Goal: Information Seeking & Learning: Understand process/instructions

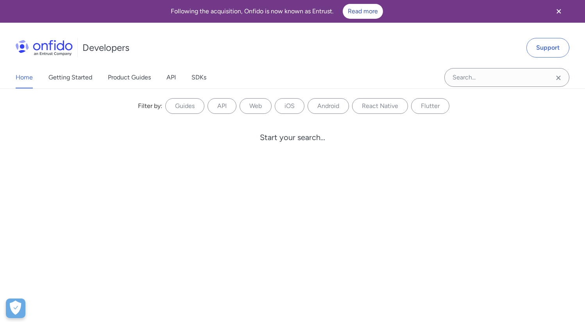
click at [178, 77] on div "Home Getting Started Product Guides API SDKs" at bounding box center [119, 77] width 238 height 22
click at [172, 77] on link "API" at bounding box center [171, 77] width 9 height 22
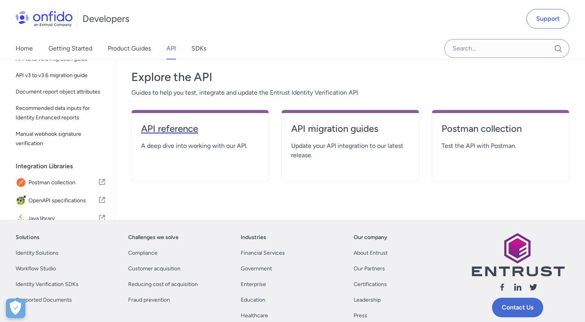
click at [196, 131] on h4 "API reference" at bounding box center [200, 128] width 118 height 13
select select "http"
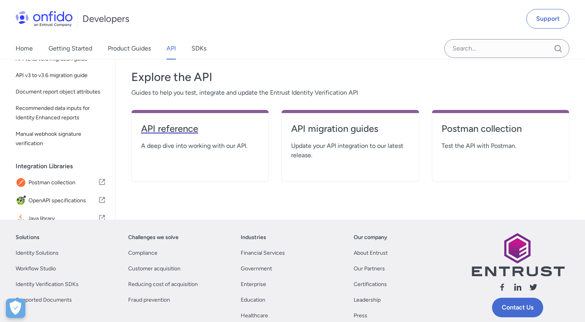
select select "http"
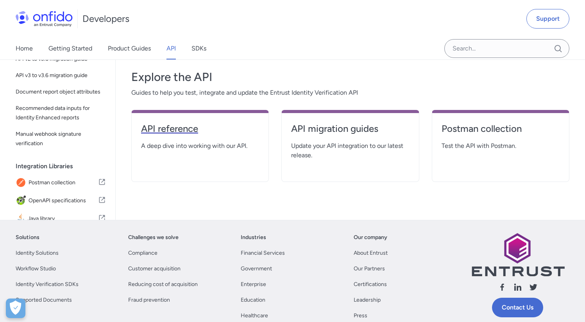
select select "http"
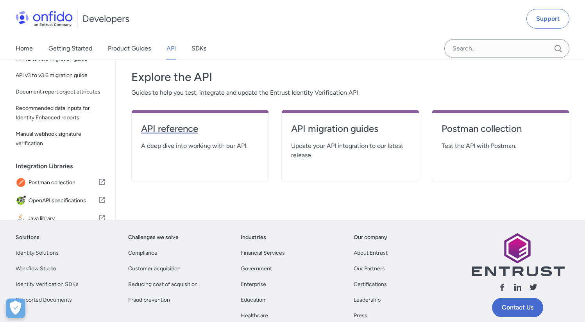
select select "http"
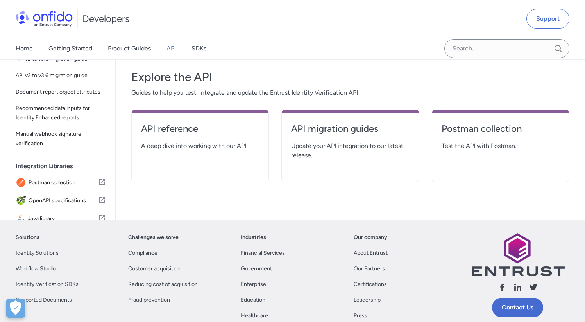
select select "http"
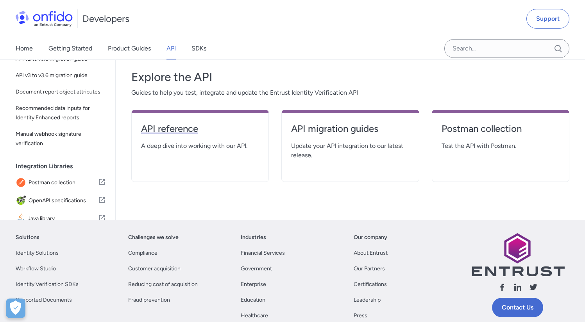
select select "http"
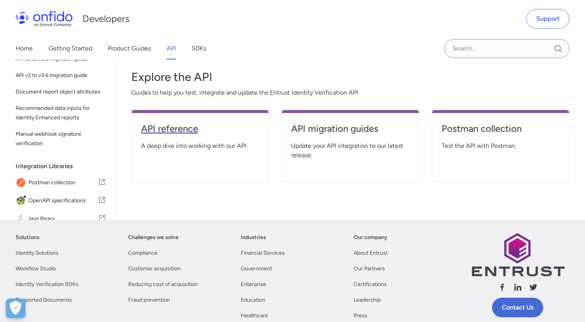
select select "http"
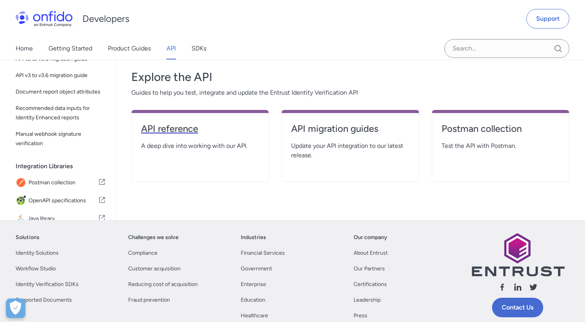
select select "http"
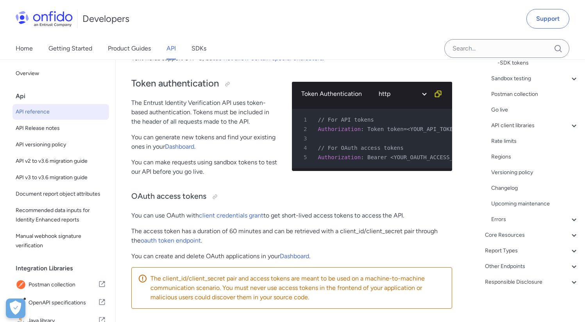
scroll to position [188, 0]
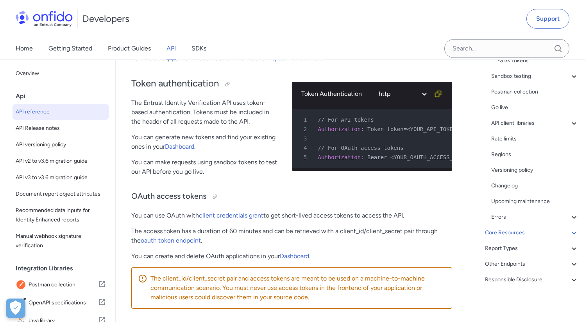
click at [518, 231] on div "Core Resources" at bounding box center [532, 232] width 94 height 9
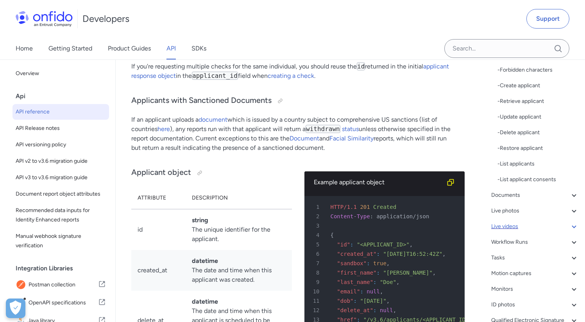
click at [518, 223] on div "Live videos" at bounding box center [535, 226] width 88 height 9
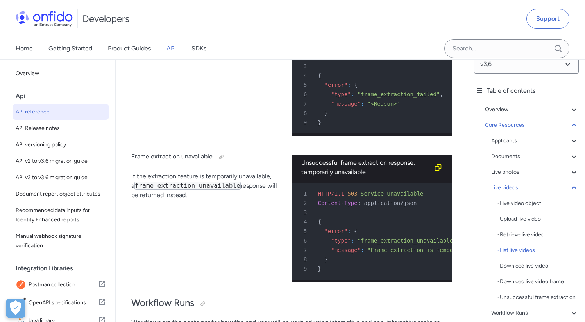
scroll to position [14, 0]
click at [512, 172] on div "Live photos" at bounding box center [535, 171] width 88 height 9
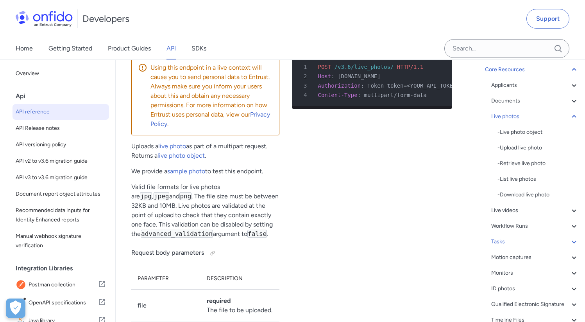
scroll to position [115, 0]
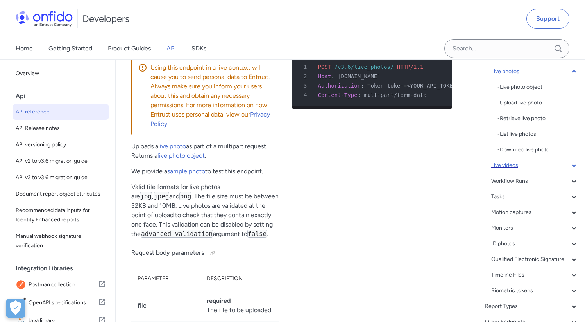
click at [518, 166] on div "Live videos" at bounding box center [535, 165] width 88 height 9
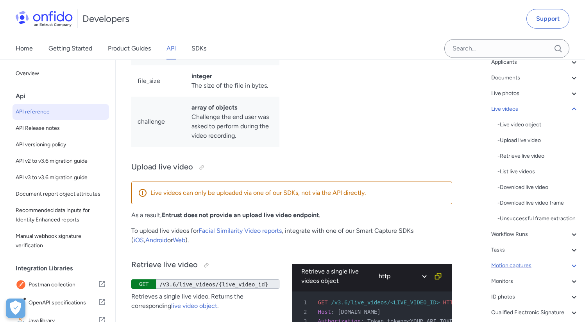
scroll to position [94, 0]
click at [529, 269] on div "Motion captures" at bounding box center [535, 263] width 88 height 9
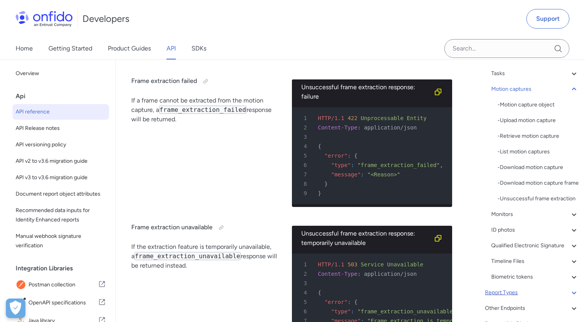
scroll to position [152, 0]
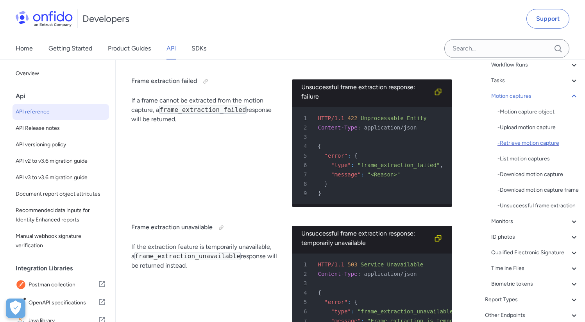
click at [539, 143] on div "- Retrieve motion capture" at bounding box center [538, 142] width 81 height 9
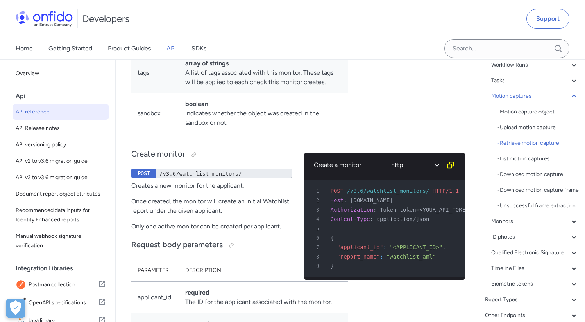
scroll to position [26054, 0]
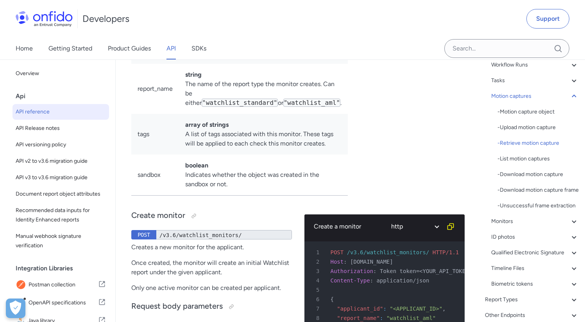
scroll to position [1, 0]
select select "bash"
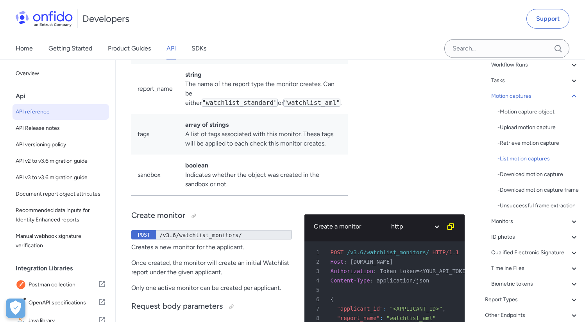
select select "bash"
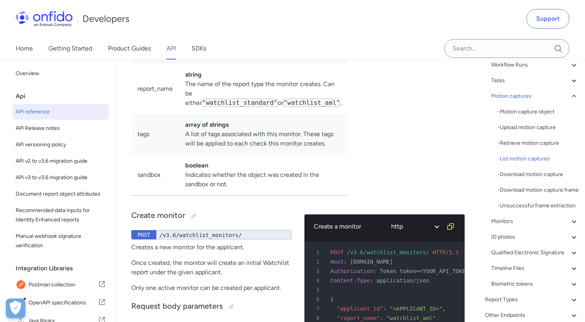
select select "bash"
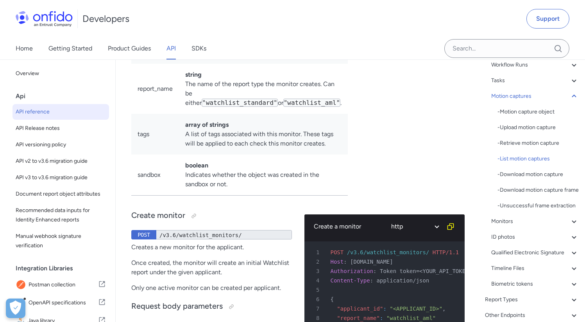
select select "bash"
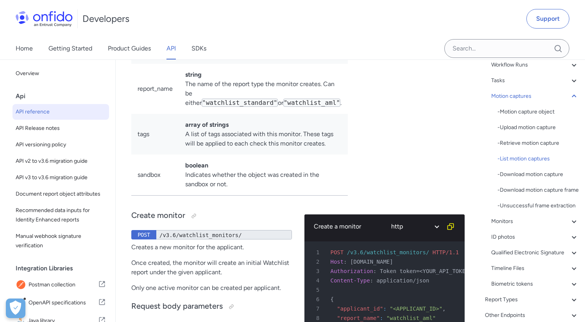
select select "bash"
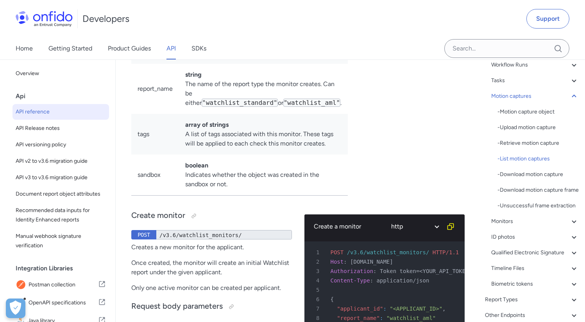
select select "bash"
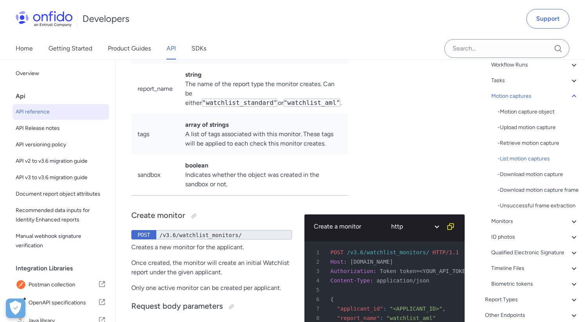
select select "bash"
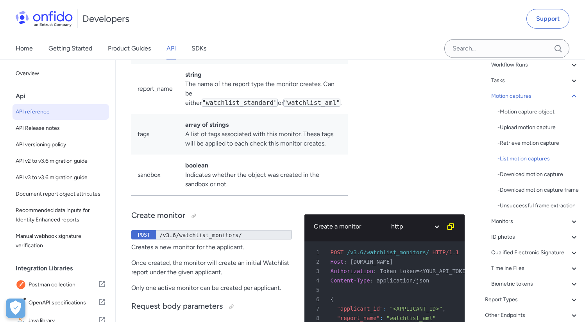
select select "bash"
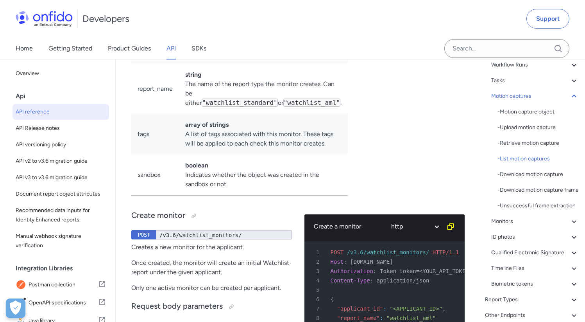
select select "bash"
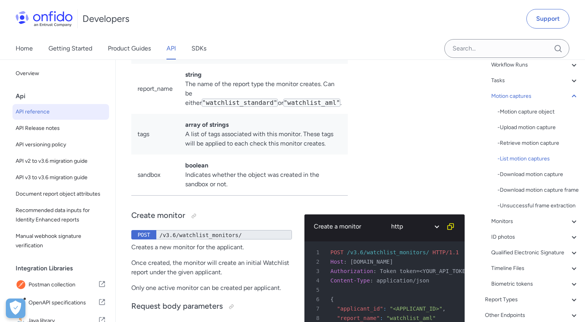
select select "bash"
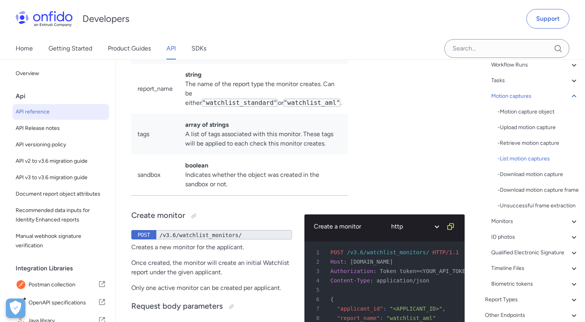
select select "bash"
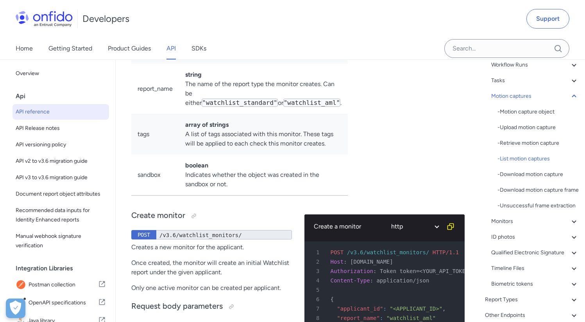
select select "bash"
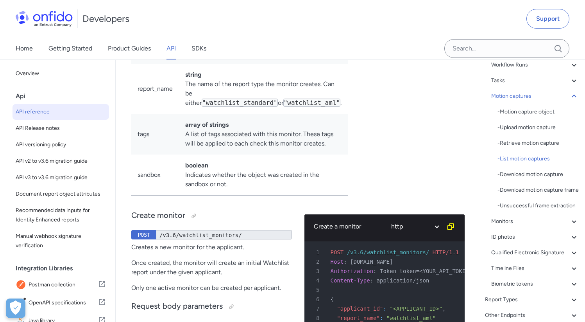
select select "bash"
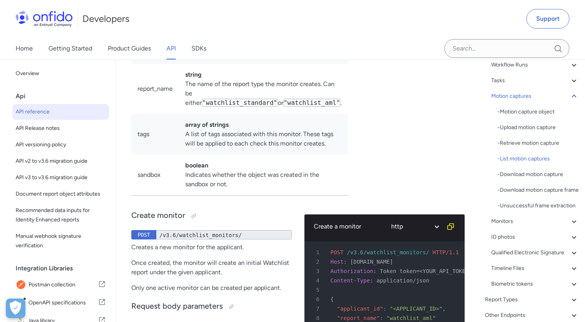
select select "bash"
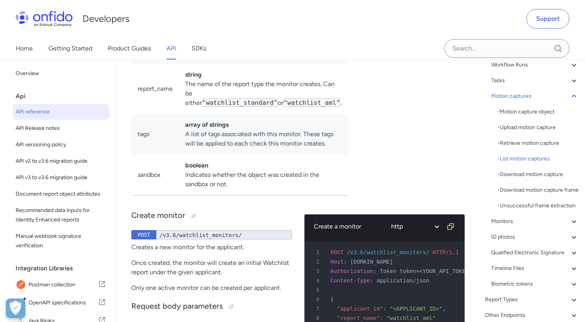
select select "bash"
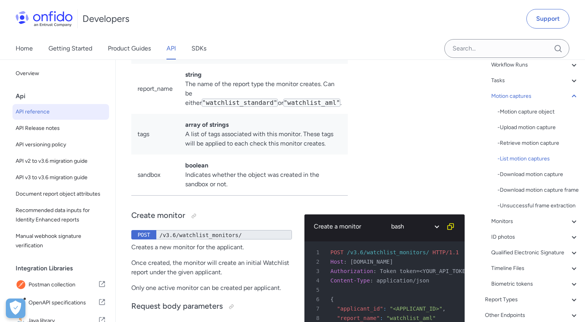
select select "bash"
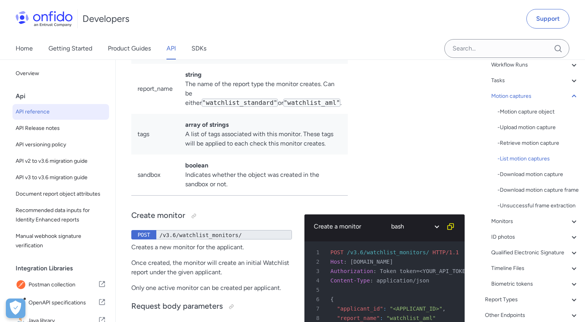
select select "bash"
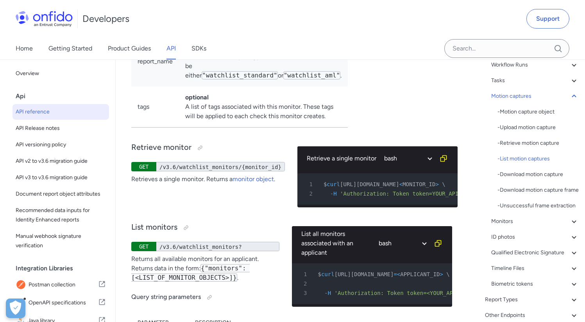
scroll to position [25731, 0]
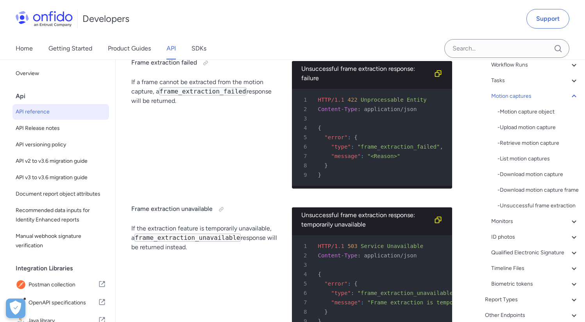
scroll to position [25731, 0]
